Goal: Information Seeking & Learning: Understand process/instructions

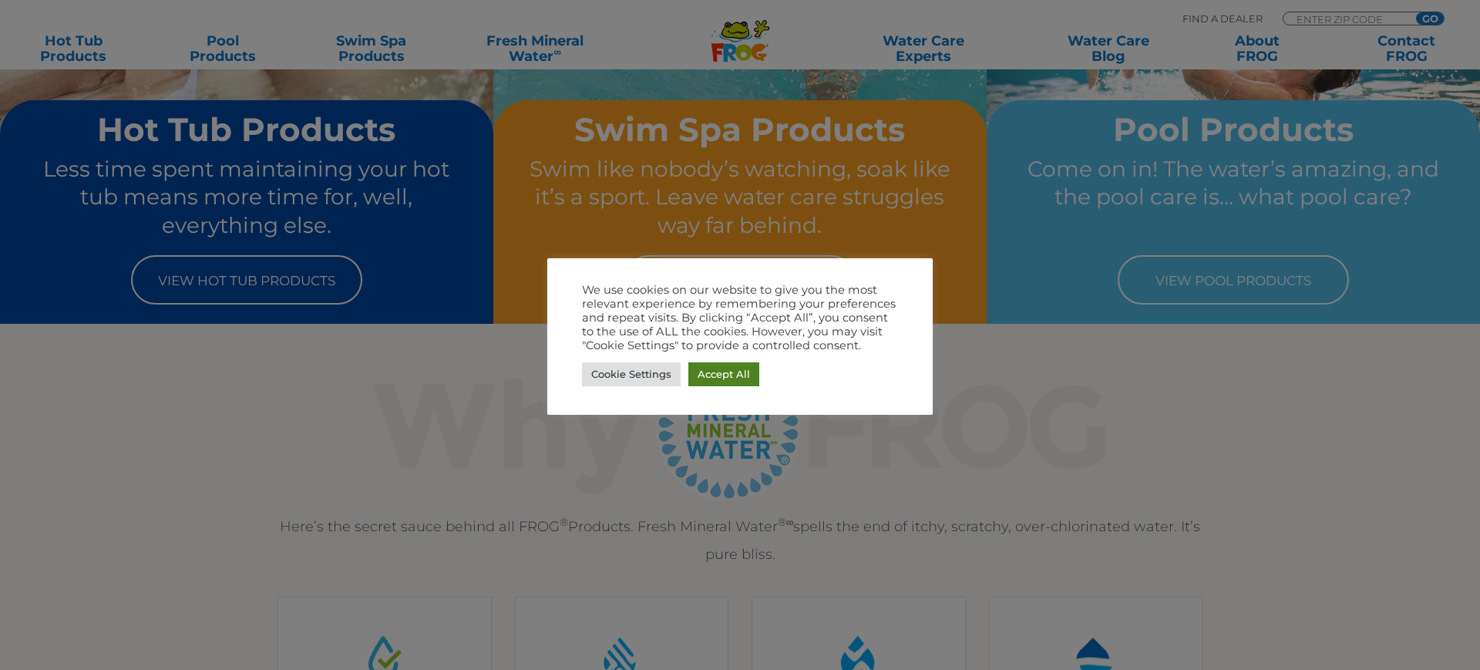
click at [702, 370] on link "Accept All" at bounding box center [723, 374] width 71 height 24
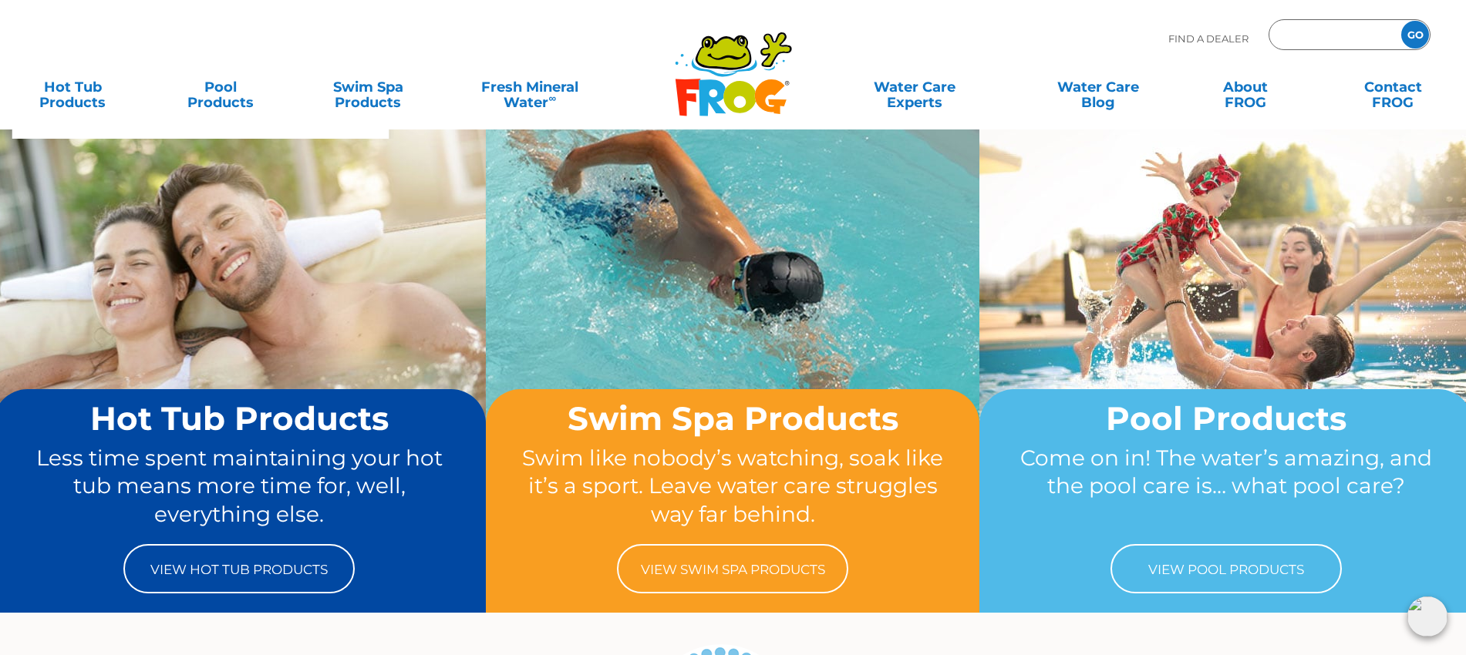
click at [1331, 32] on input "Zip Code Form" at bounding box center [1333, 35] width 104 height 22
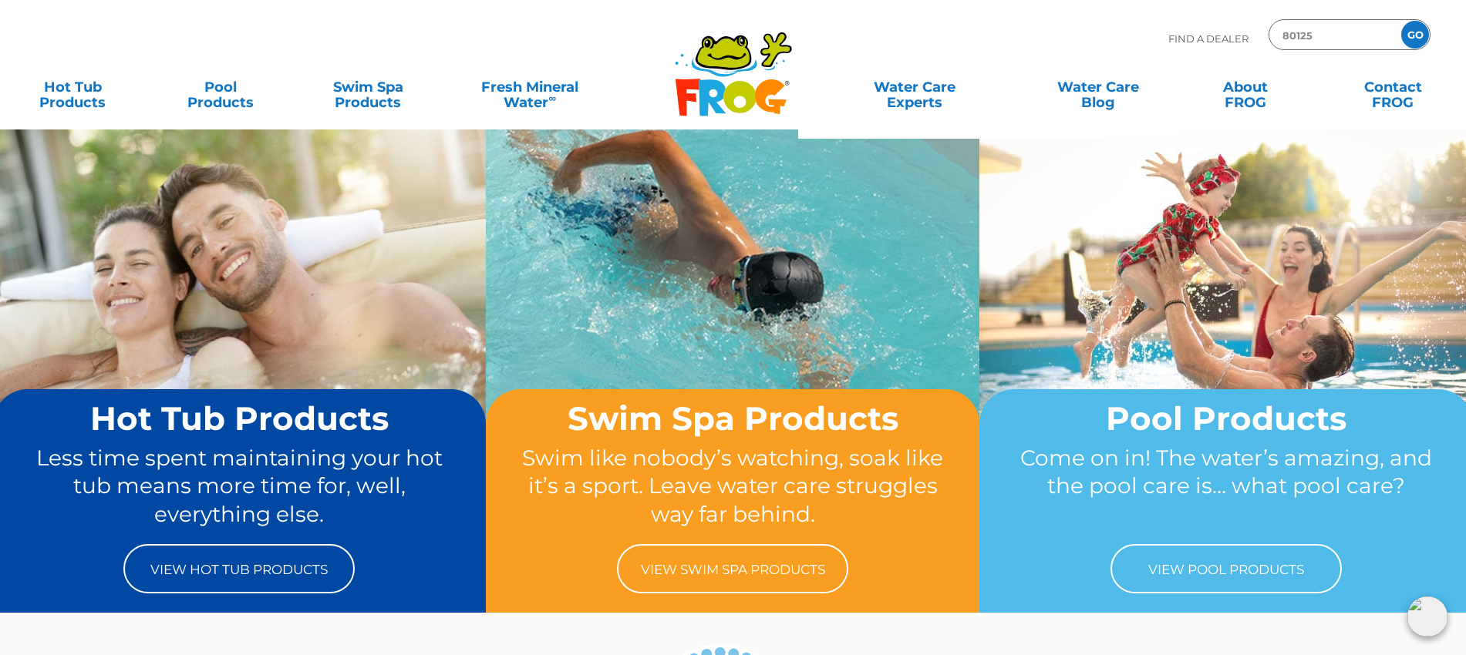
type input "80125"
click at [1401, 21] on input "GO" at bounding box center [1415, 35] width 28 height 28
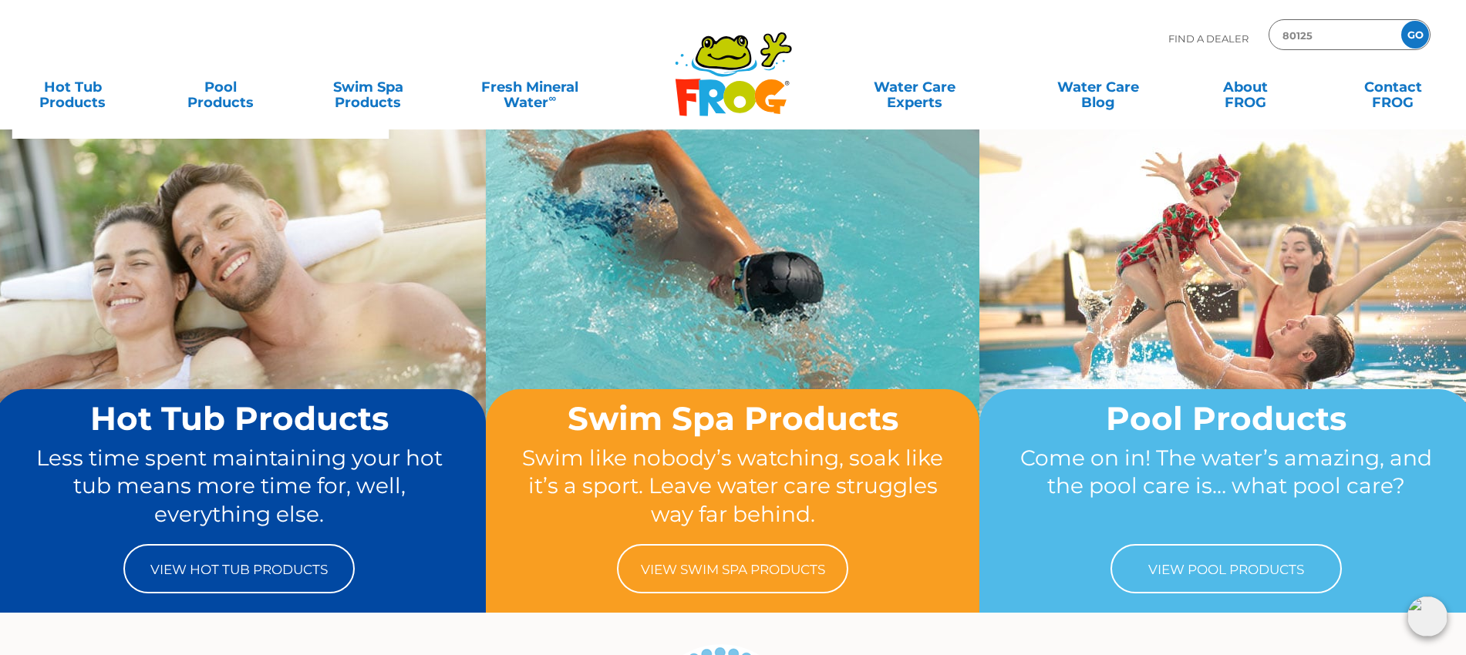
click at [1414, 39] on input "GO" at bounding box center [1415, 35] width 28 height 28
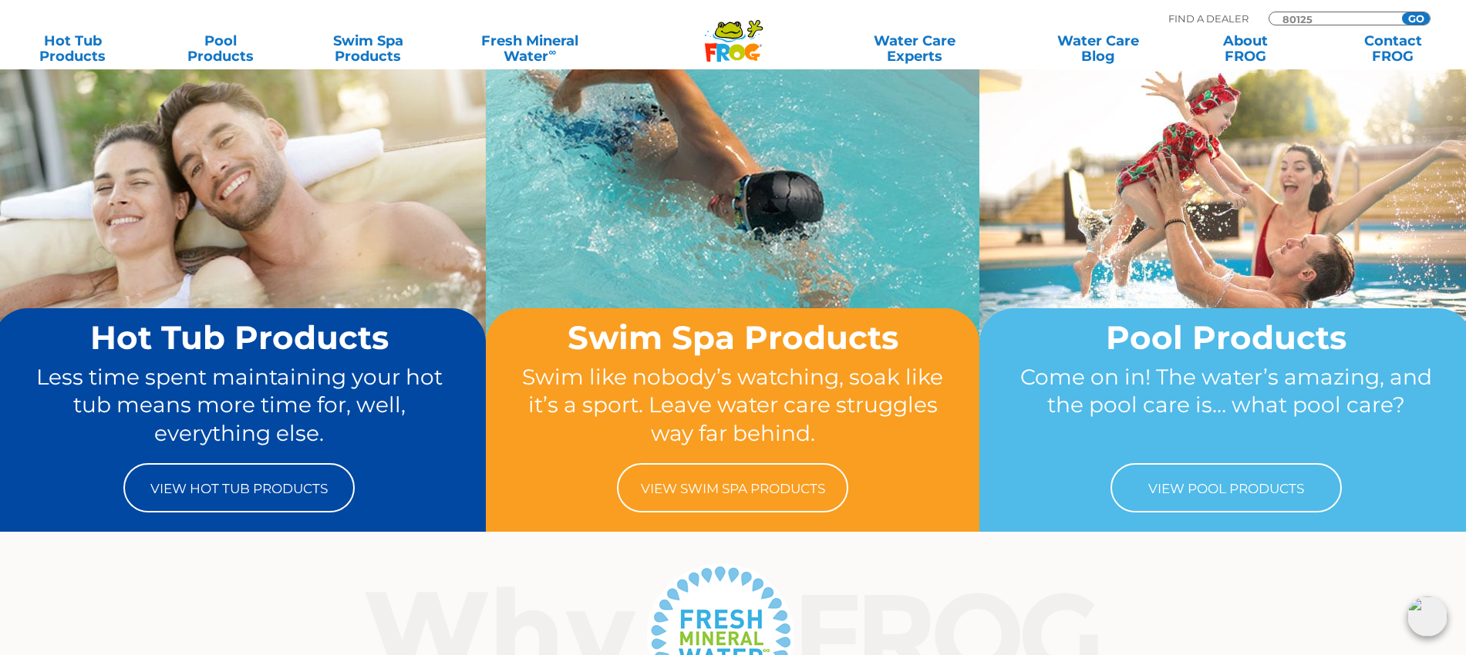
scroll to position [193, 0]
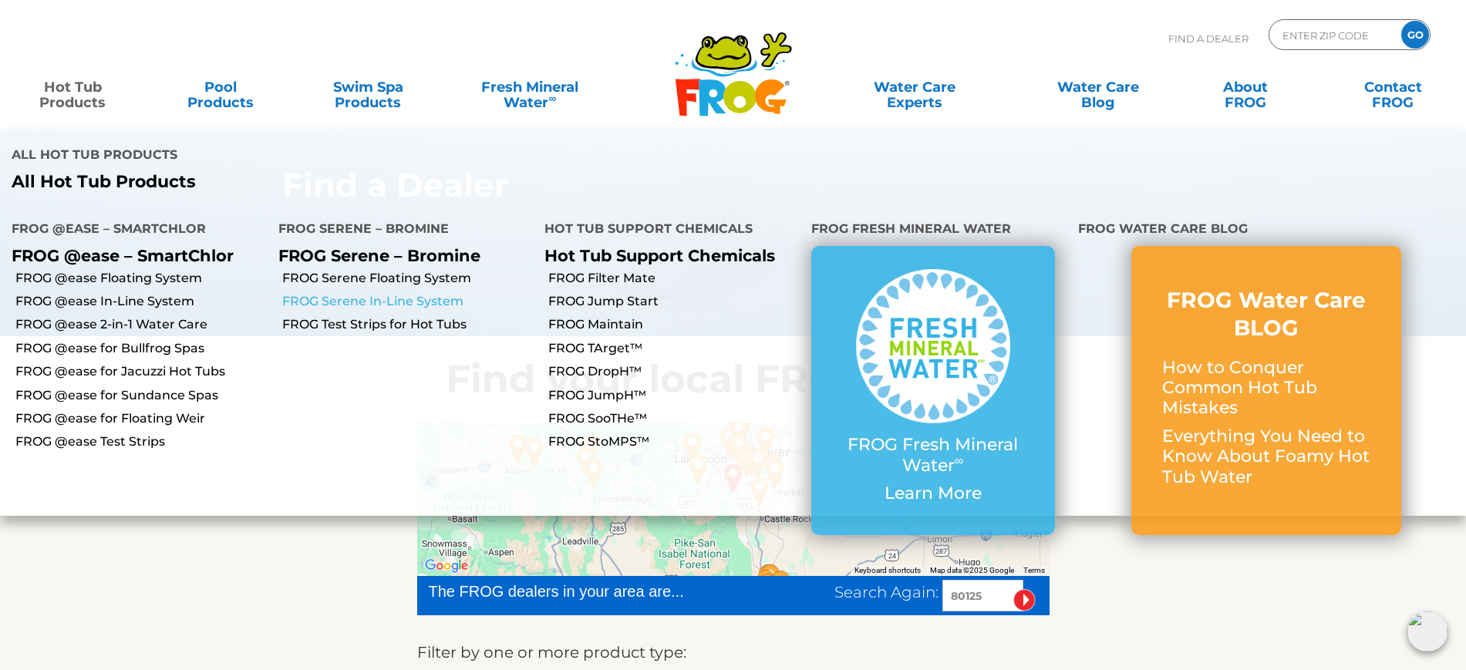
click at [420, 293] on link "FROG Serene In-Line System" at bounding box center [407, 301] width 251 height 17
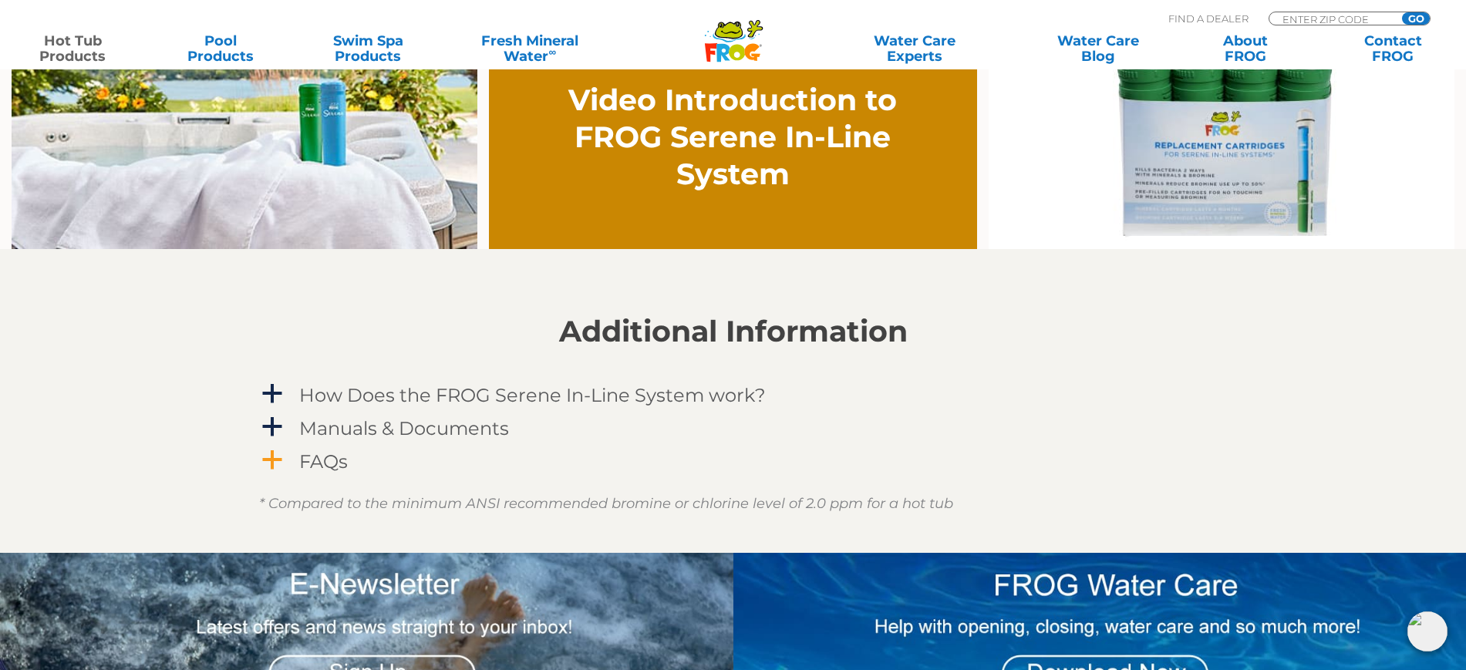
scroll to position [1253, 0]
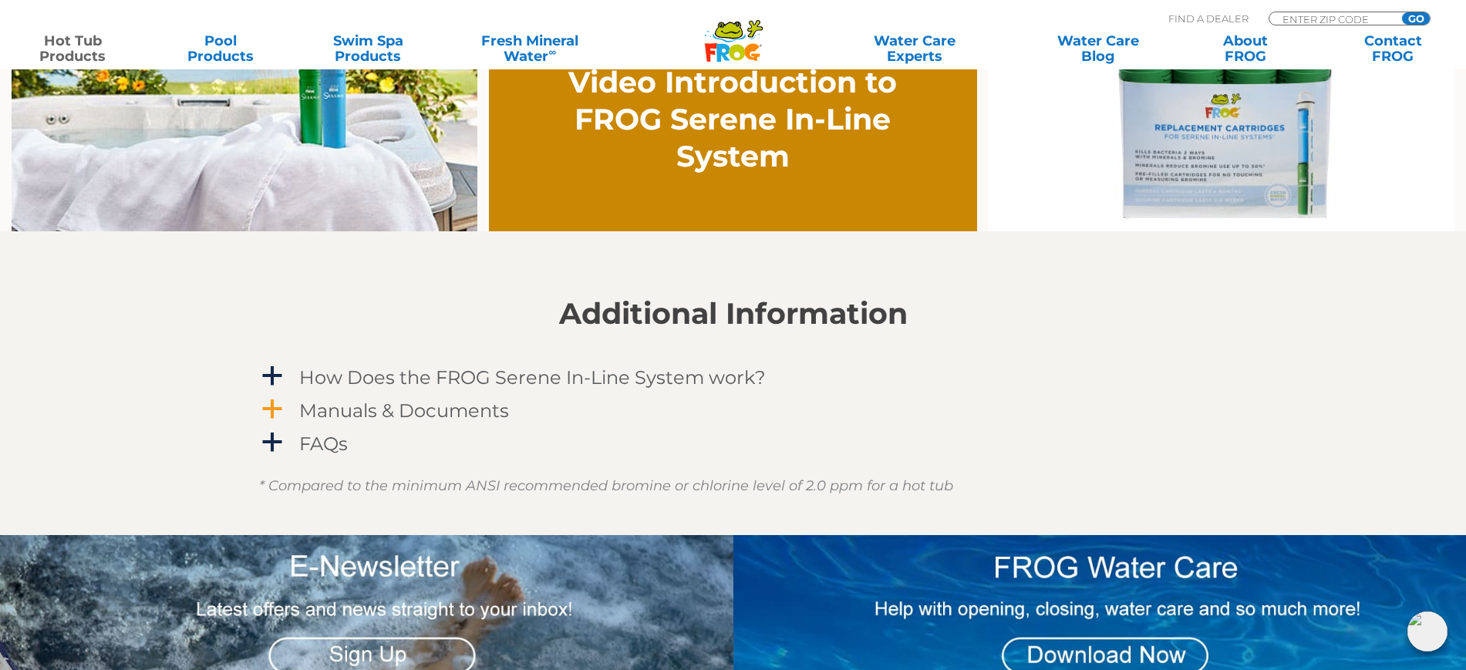
drag, startPoint x: 459, startPoint y: 412, endPoint x: 468, endPoint y: 412, distance: 8.5
click at [459, 412] on h4 "Manuals & Documents" at bounding box center [404, 410] width 210 height 21
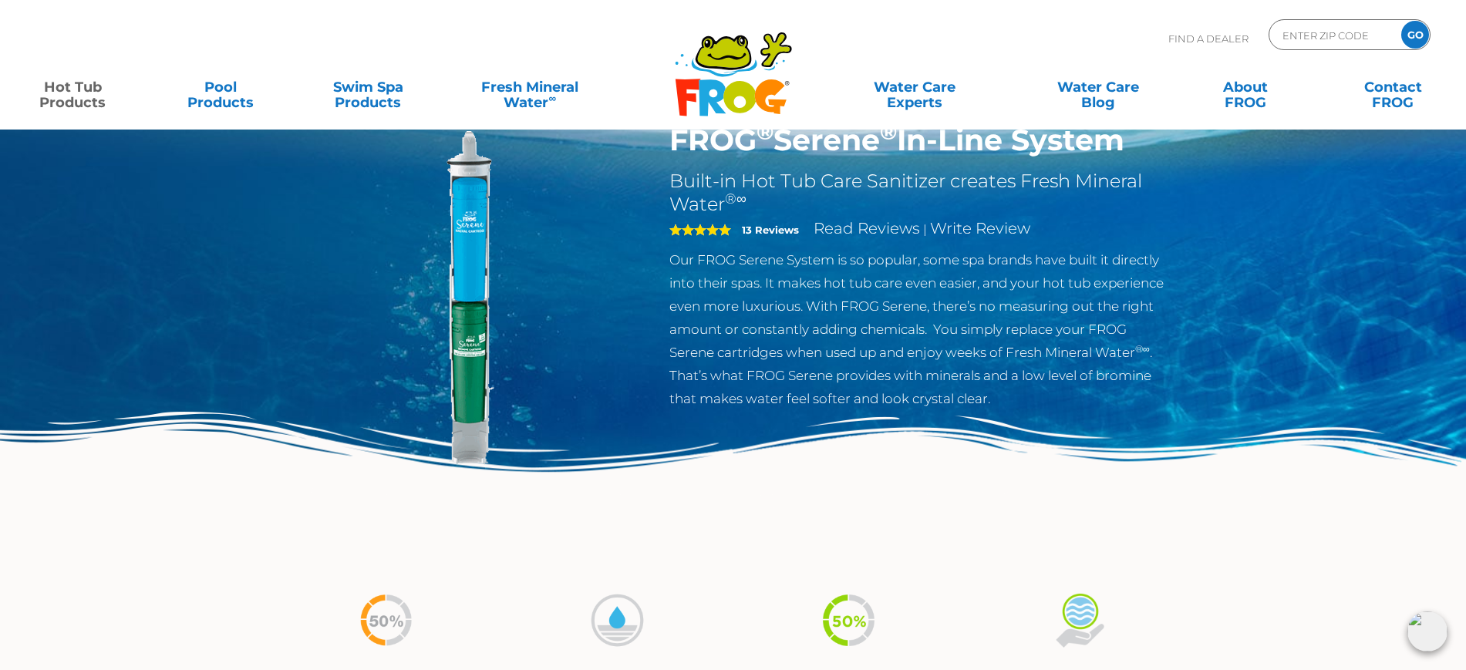
scroll to position [0, 0]
